Goal: Book appointment/travel/reservation

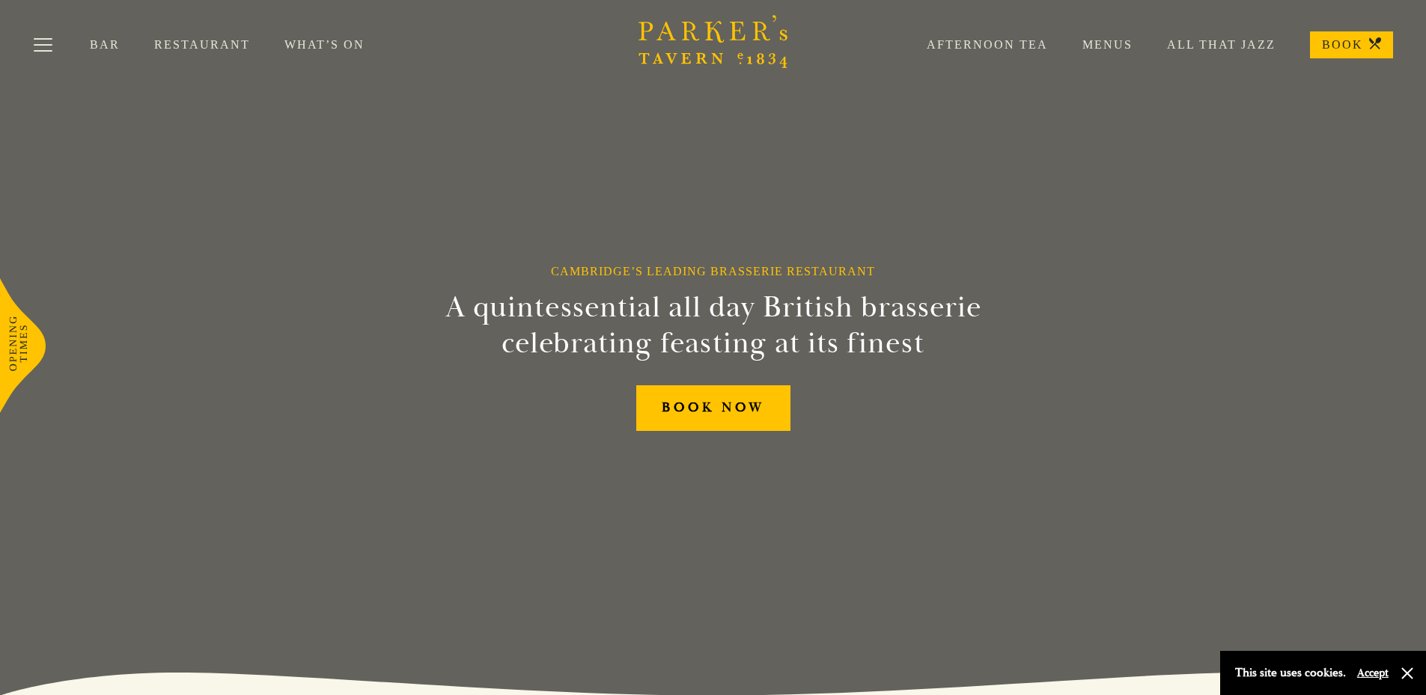
click at [980, 43] on link "Afternoon Tea" at bounding box center [970, 44] width 156 height 15
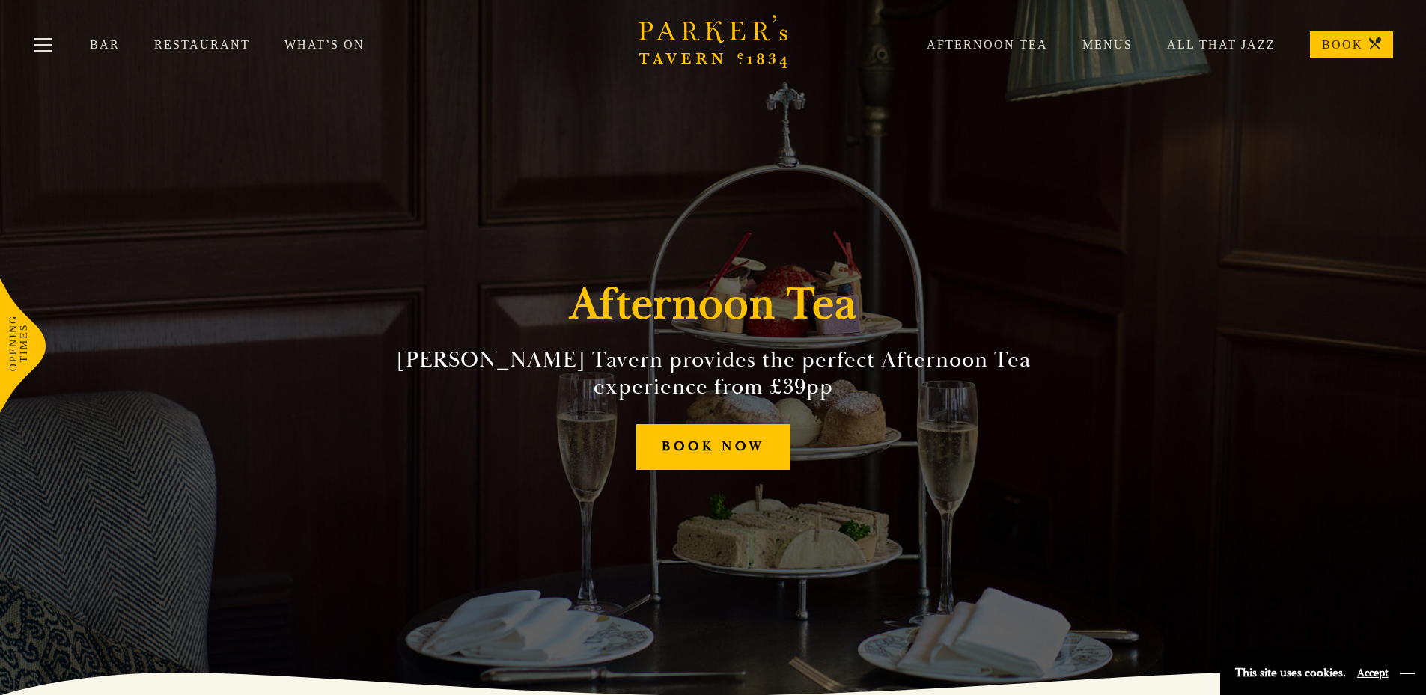
click at [1403, 677] on button "button" at bounding box center [1406, 673] width 15 height 15
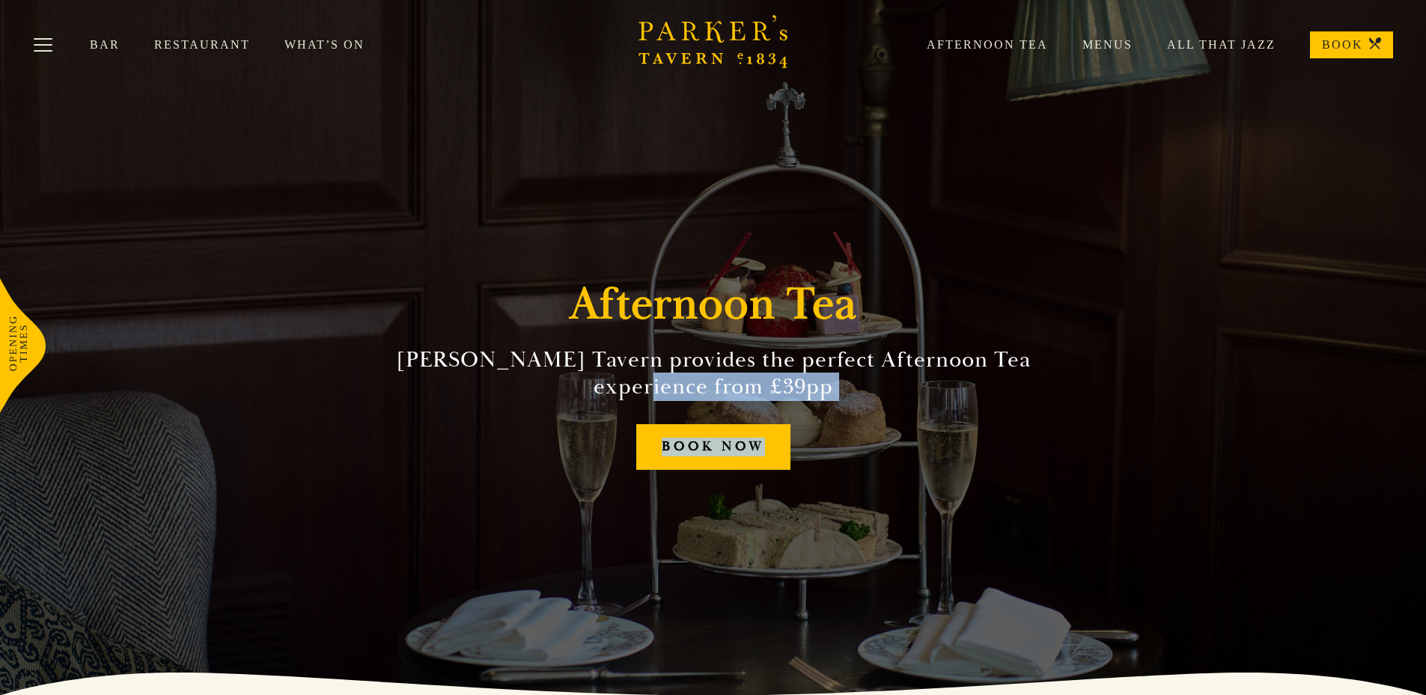
drag, startPoint x: 1424, startPoint y: 112, endPoint x: 1426, endPoint y: 269, distance: 157.2
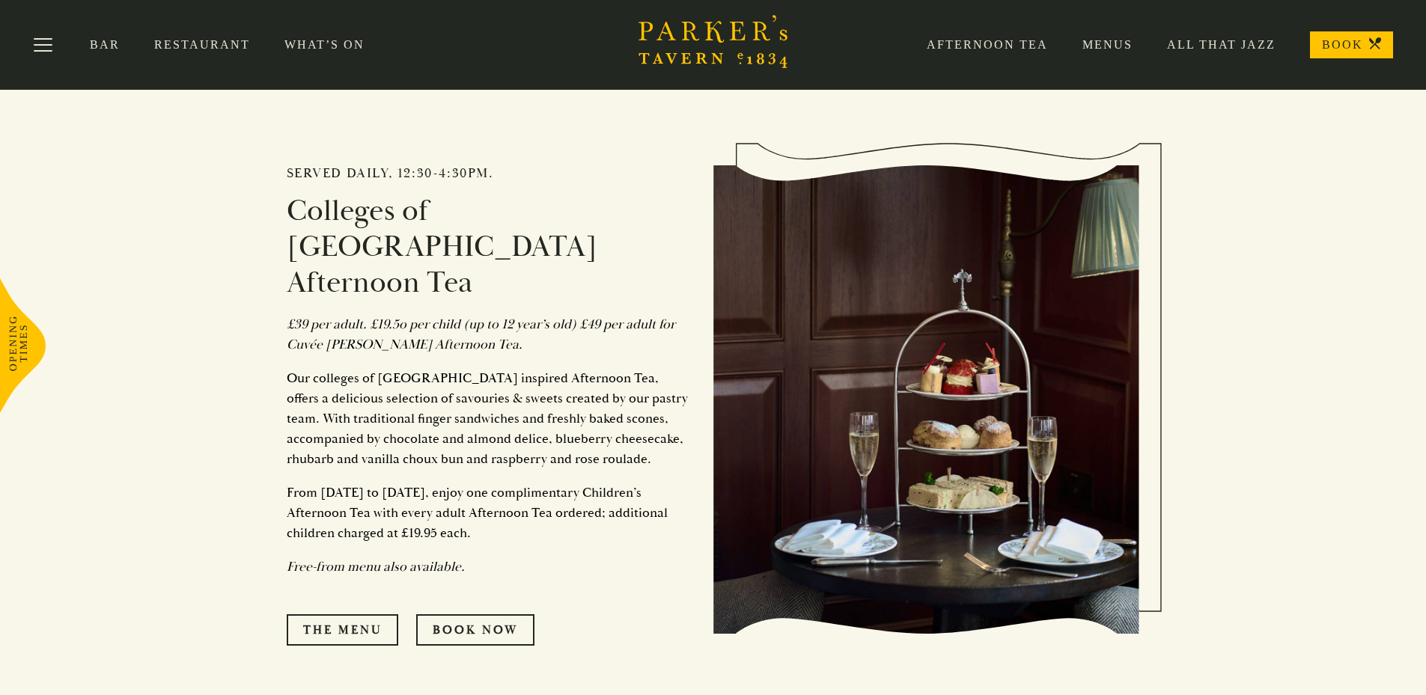
scroll to position [664, 0]
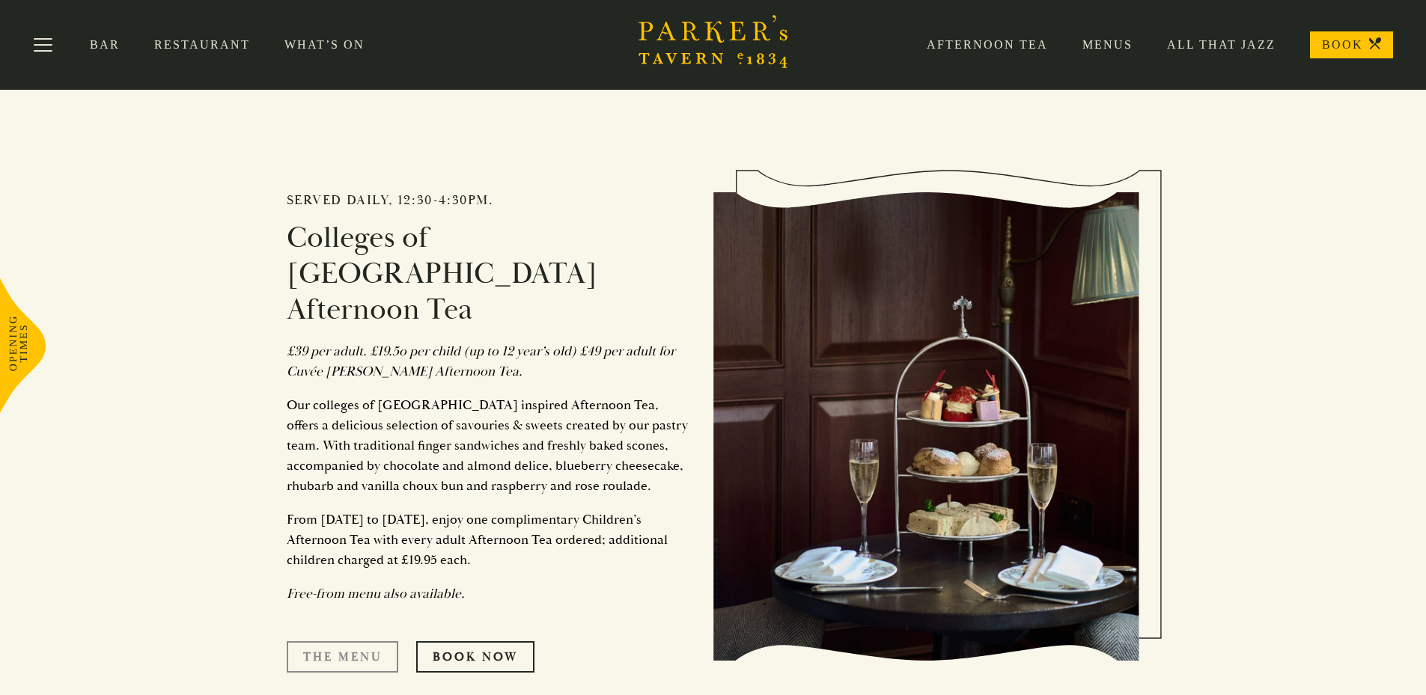
click at [358, 641] on link "The Menu" at bounding box center [343, 656] width 112 height 31
